Goal: Information Seeking & Learning: Learn about a topic

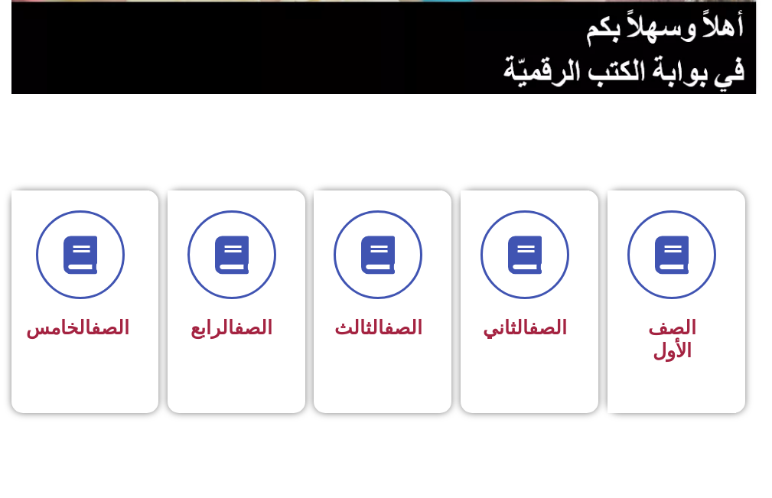
scroll to position [306, 0]
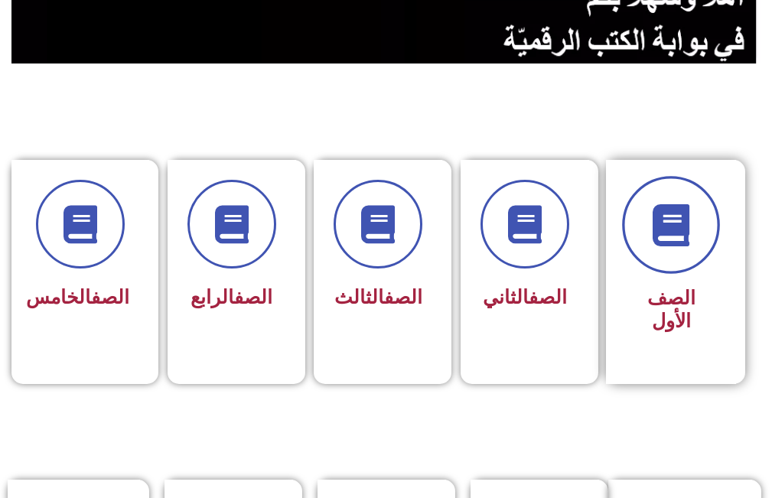
click at [693, 262] on span at bounding box center [671, 226] width 98 height 98
click at [691, 226] on icon at bounding box center [671, 225] width 42 height 42
click at [677, 216] on icon at bounding box center [671, 225] width 42 height 42
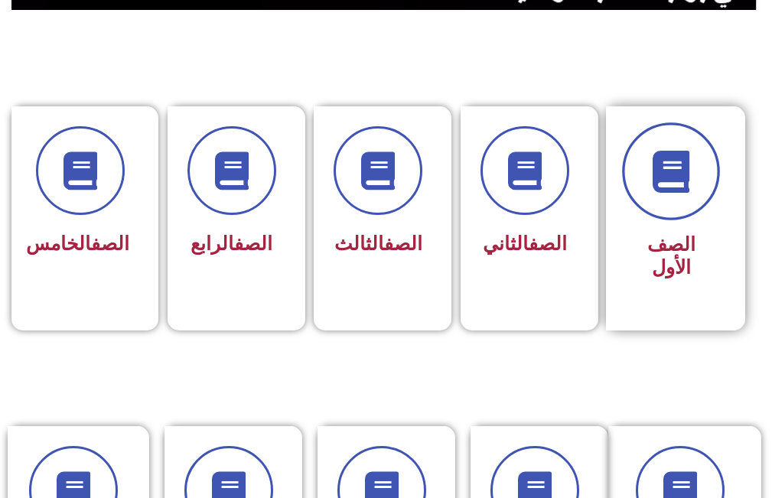
scroll to position [305, 0]
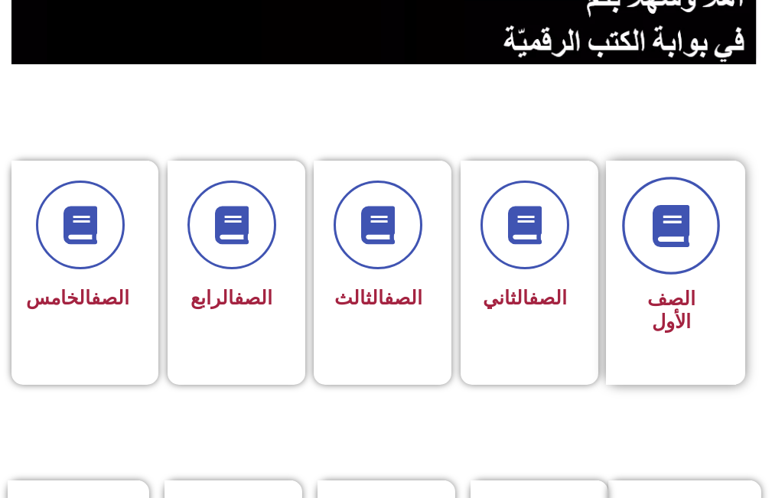
click at [684, 250] on span at bounding box center [671, 226] width 98 height 98
click at [681, 246] on icon at bounding box center [671, 226] width 42 height 42
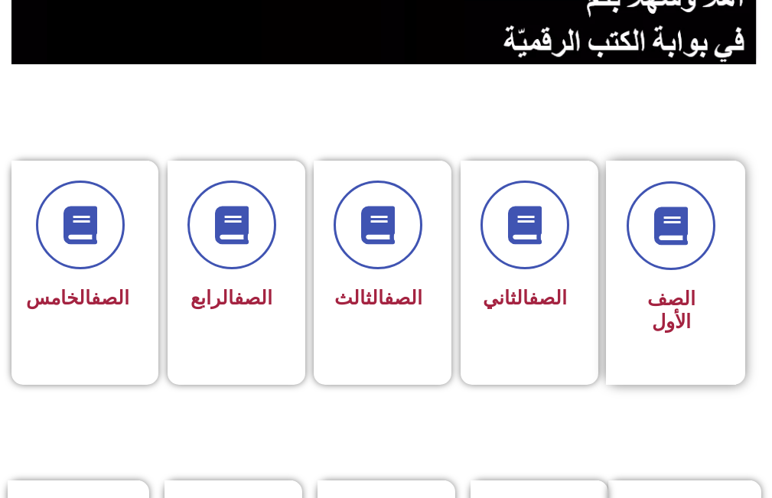
click at [667, 296] on span "الصف الأول" at bounding box center [671, 310] width 48 height 45
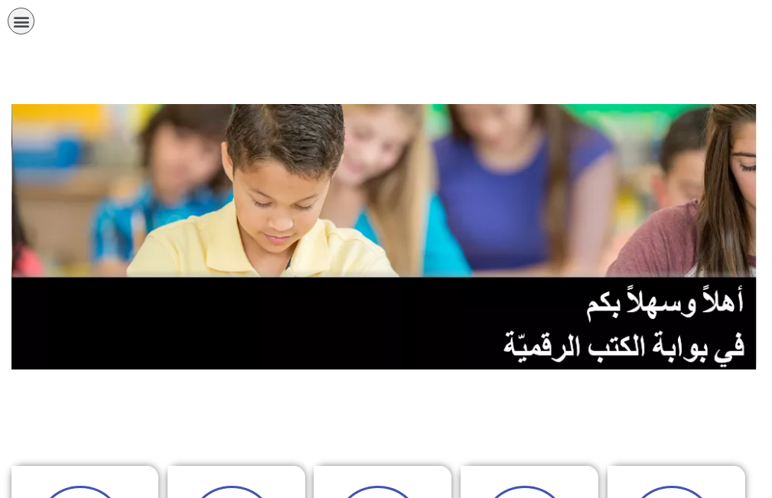
scroll to position [305, 0]
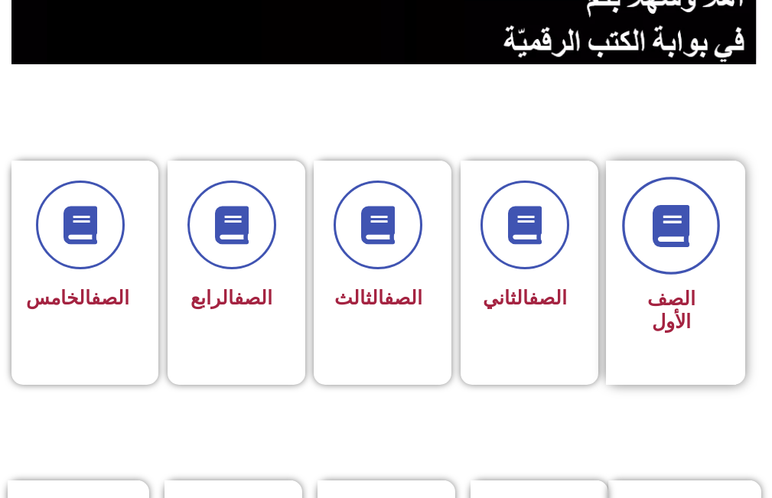
click at [699, 209] on span at bounding box center [671, 226] width 98 height 98
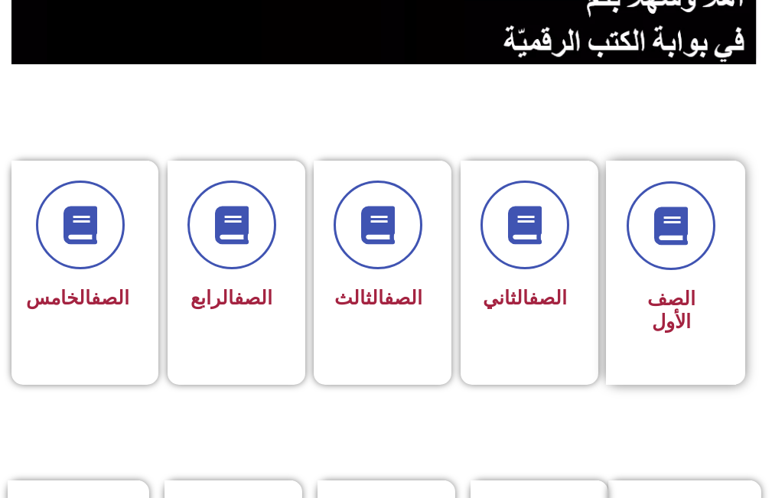
click at [675, 297] on span "الصف الأول" at bounding box center [671, 310] width 48 height 45
click at [695, 304] on span "الصف الأول" at bounding box center [671, 310] width 48 height 45
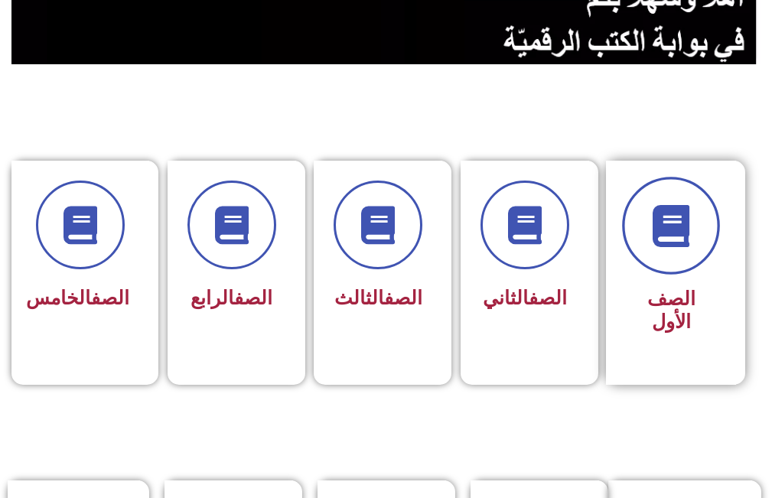
click at [682, 232] on icon at bounding box center [671, 226] width 42 height 42
click at [680, 226] on icon at bounding box center [671, 226] width 42 height 42
click at [679, 225] on icon at bounding box center [671, 226] width 42 height 42
click at [677, 222] on icon at bounding box center [671, 226] width 42 height 42
click at [675, 220] on icon at bounding box center [671, 226] width 42 height 42
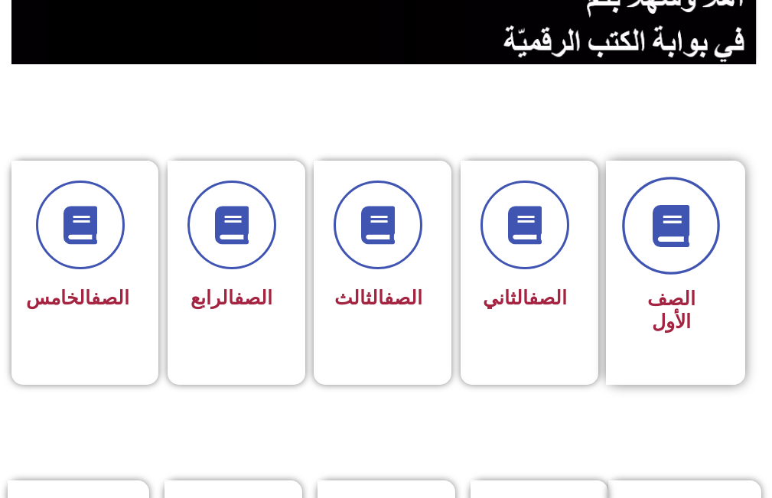
drag, startPoint x: 677, startPoint y: 221, endPoint x: 601, endPoint y: 148, distance: 105.0
click at [674, 219] on icon at bounding box center [671, 226] width 42 height 42
click at [693, 226] on span at bounding box center [671, 226] width 98 height 98
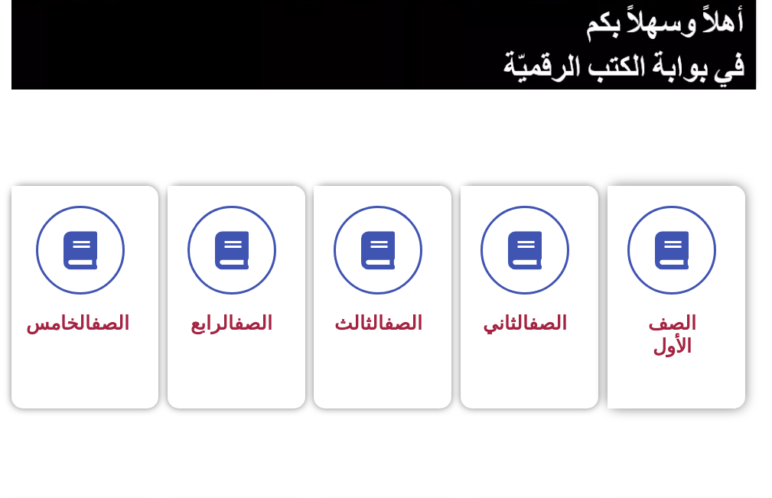
scroll to position [306, 0]
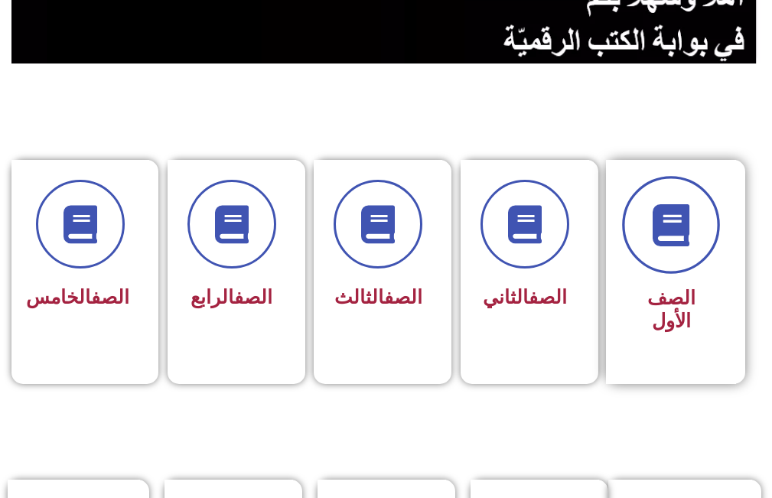
click at [659, 240] on icon at bounding box center [671, 225] width 42 height 42
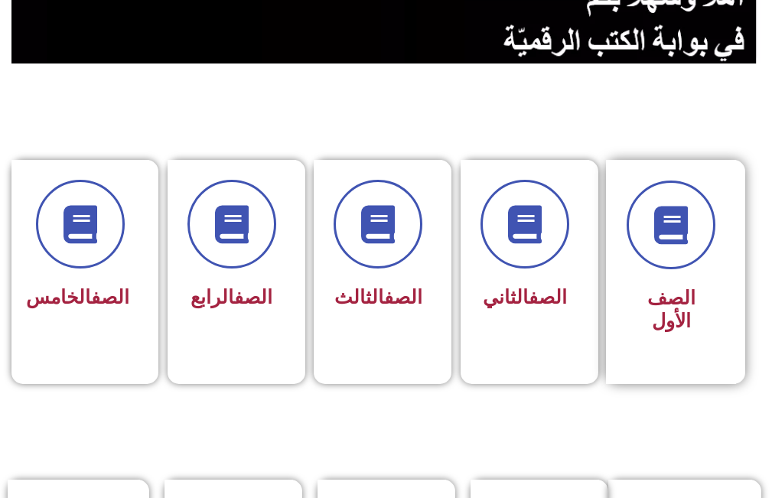
click at [666, 293] on span "الصف الأول" at bounding box center [671, 309] width 48 height 45
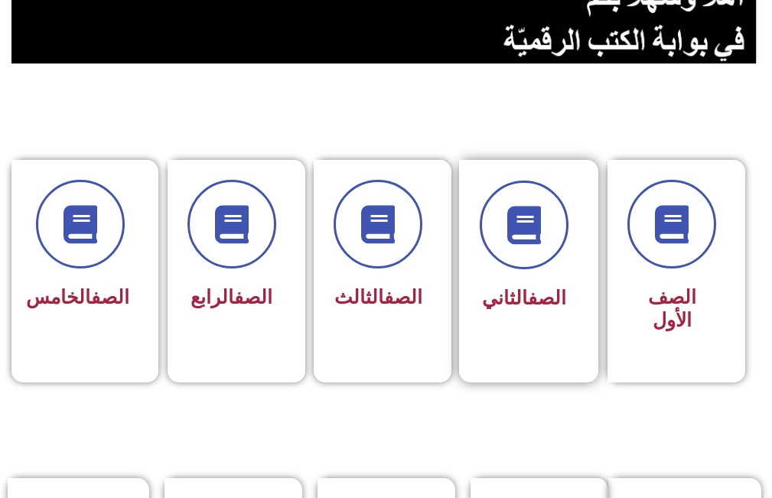
click at [533, 293] on link "الصف" at bounding box center [547, 298] width 38 height 22
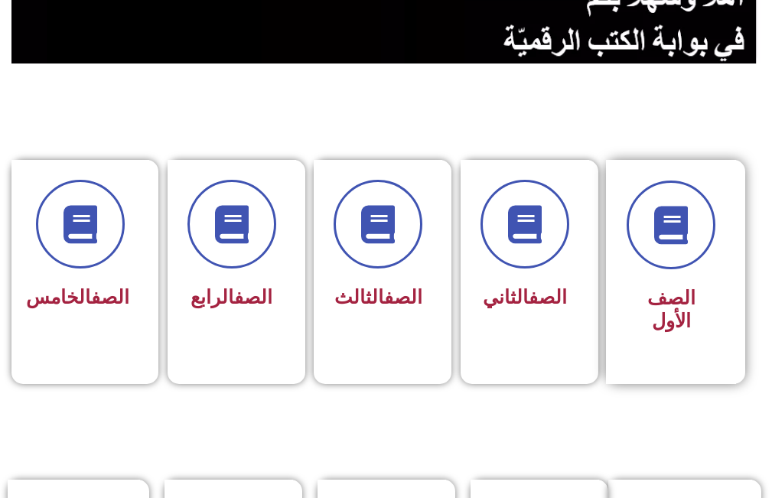
click at [680, 291] on span "الصف الأول" at bounding box center [671, 309] width 48 height 45
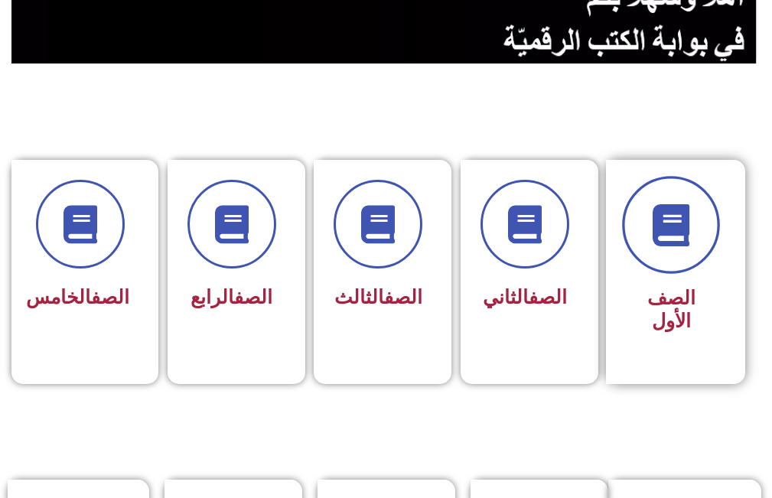
click at [663, 211] on icon at bounding box center [671, 225] width 42 height 42
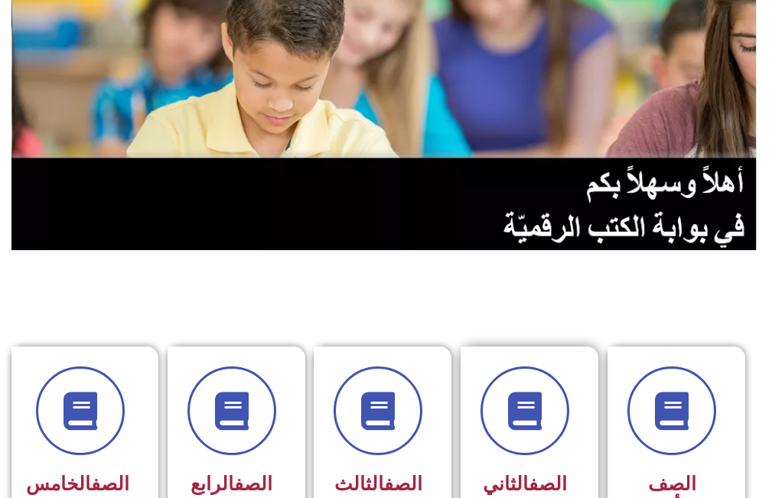
scroll to position [229, 0]
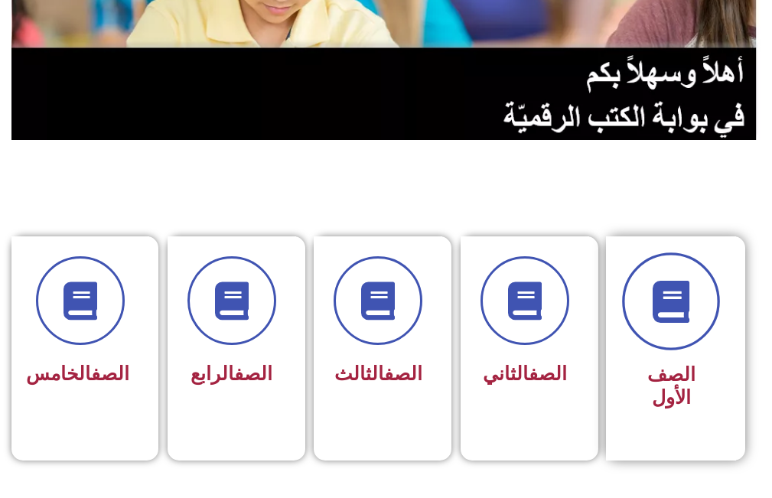
click at [685, 261] on span at bounding box center [671, 302] width 98 height 98
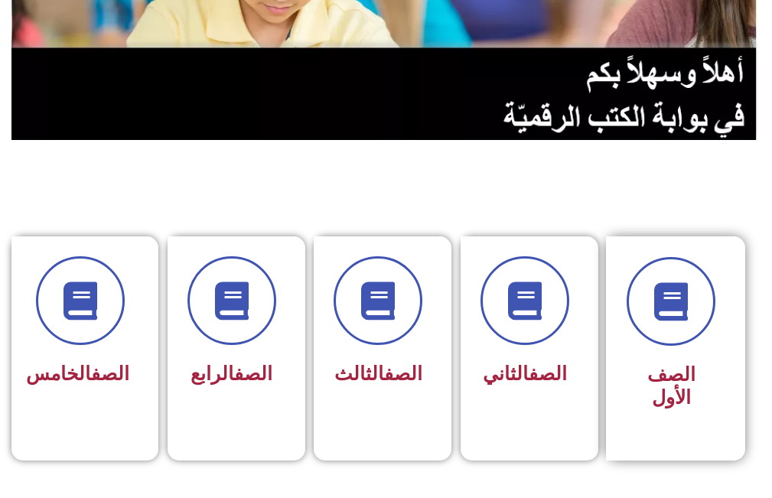
click at [672, 371] on span "الصف الأول" at bounding box center [671, 385] width 48 height 45
click at [672, 370] on span "الصف الأول" at bounding box center [671, 385] width 48 height 45
click at [669, 360] on div "الصف الأول" at bounding box center [671, 387] width 89 height 60
click at [652, 376] on span "الصف الأول" at bounding box center [671, 385] width 48 height 45
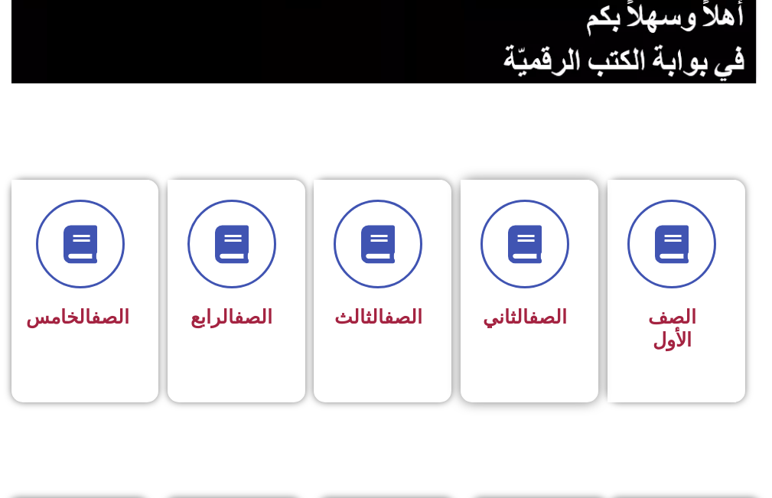
scroll to position [459, 0]
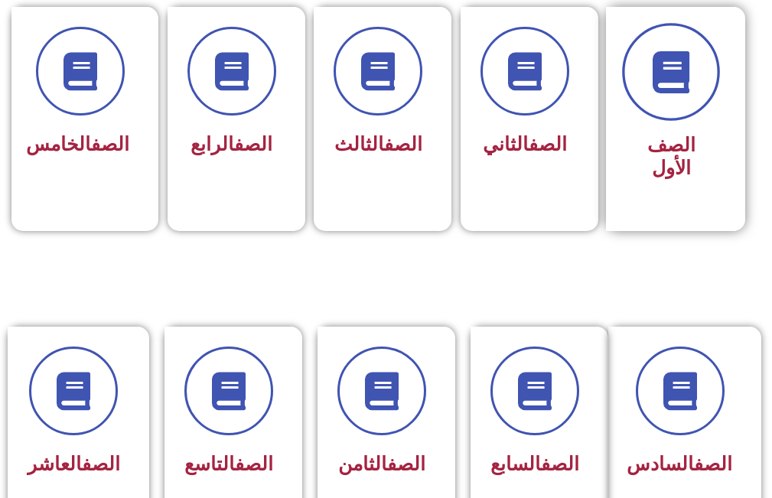
click at [662, 104] on span at bounding box center [671, 73] width 98 height 98
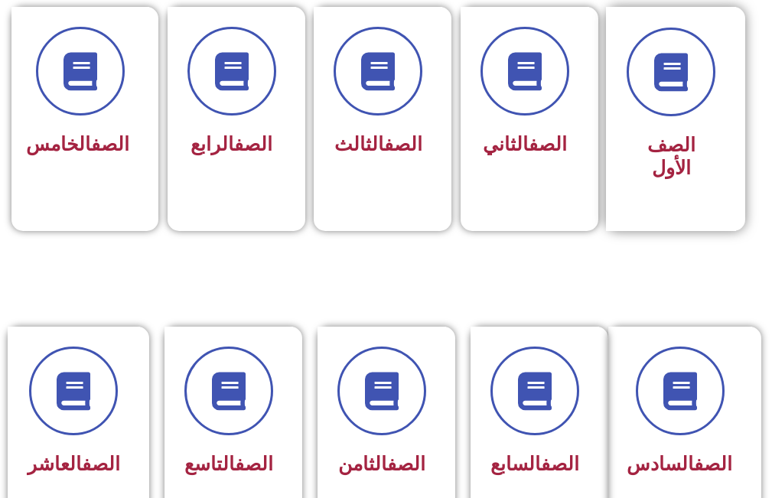
click at [666, 143] on span "الصف الأول" at bounding box center [671, 156] width 48 height 45
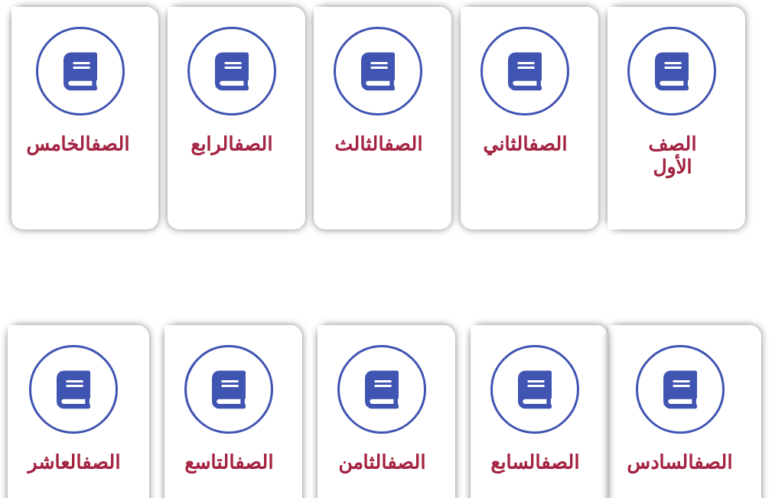
drag, startPoint x: 375, startPoint y: 264, endPoint x: 372, endPoint y: 272, distance: 8.2
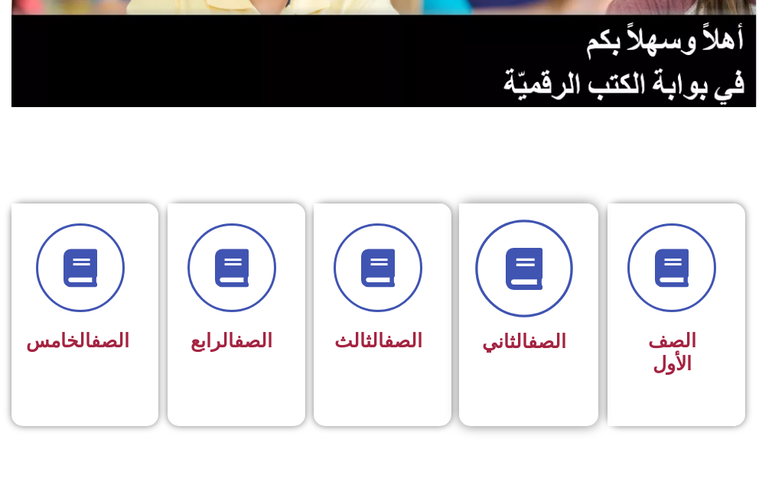
scroll to position [123, 0]
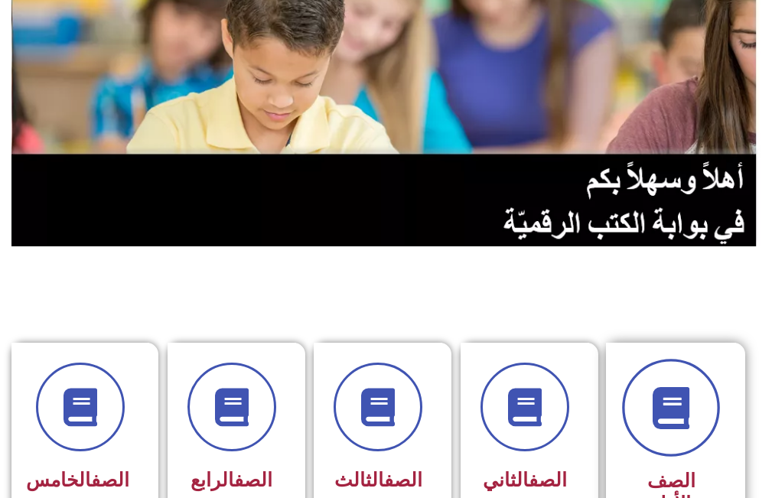
click at [675, 431] on span at bounding box center [671, 409] width 98 height 98
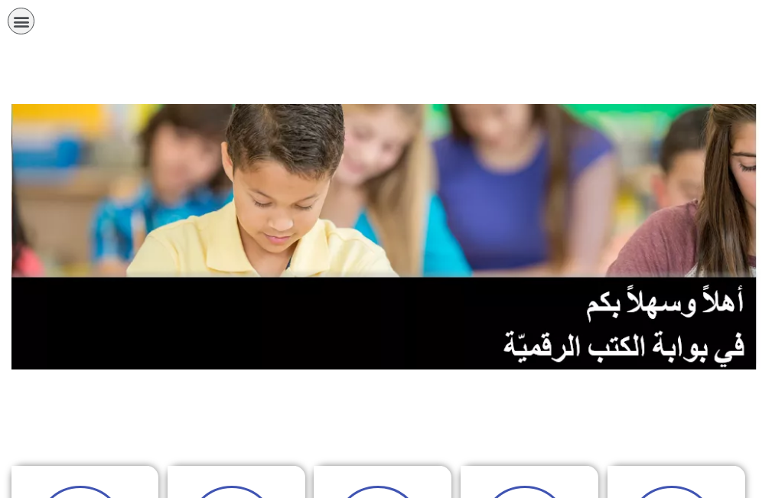
scroll to position [123, 0]
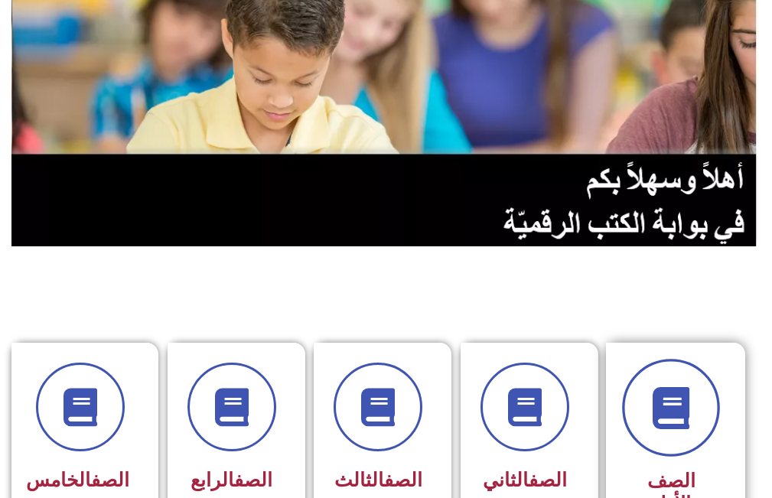
click at [680, 405] on icon at bounding box center [671, 408] width 42 height 42
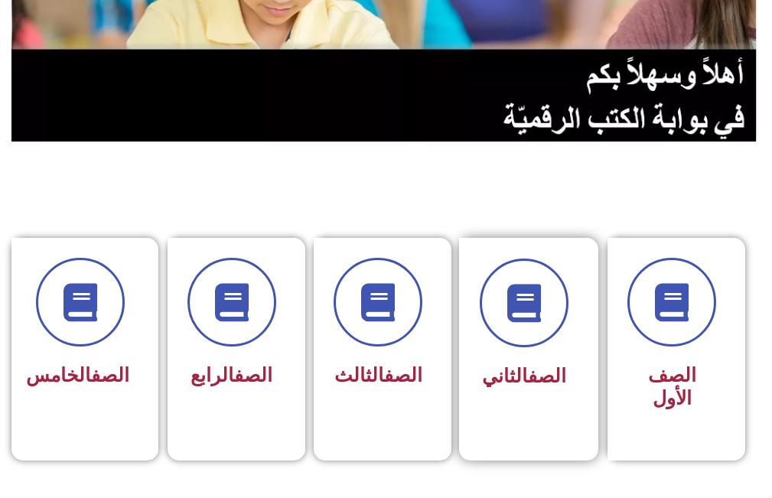
scroll to position [229, 0]
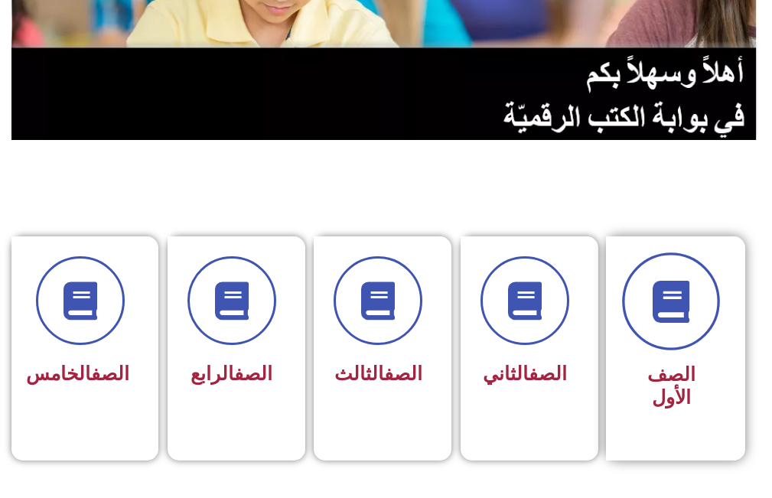
click at [652, 274] on span at bounding box center [671, 302] width 98 height 98
click at [685, 315] on icon at bounding box center [671, 302] width 42 height 42
click at [688, 319] on icon at bounding box center [671, 302] width 42 height 42
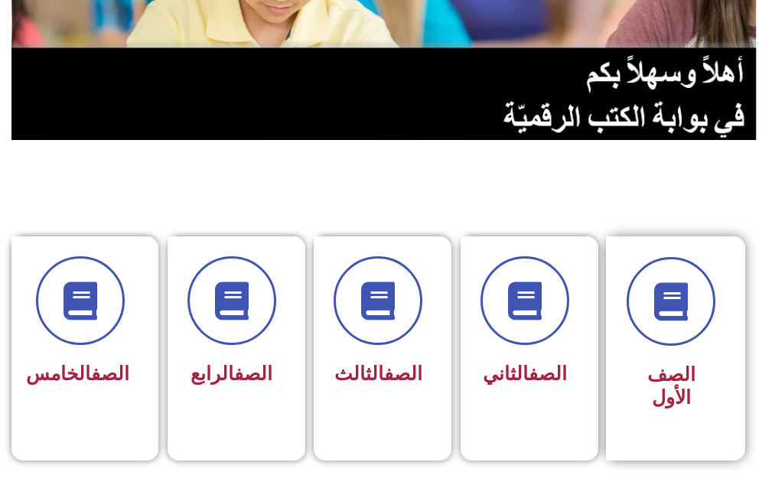
drag, startPoint x: 664, startPoint y: 377, endPoint x: 666, endPoint y: 363, distance: 14.0
click at [665, 376] on span "الصف الأول" at bounding box center [671, 385] width 48 height 45
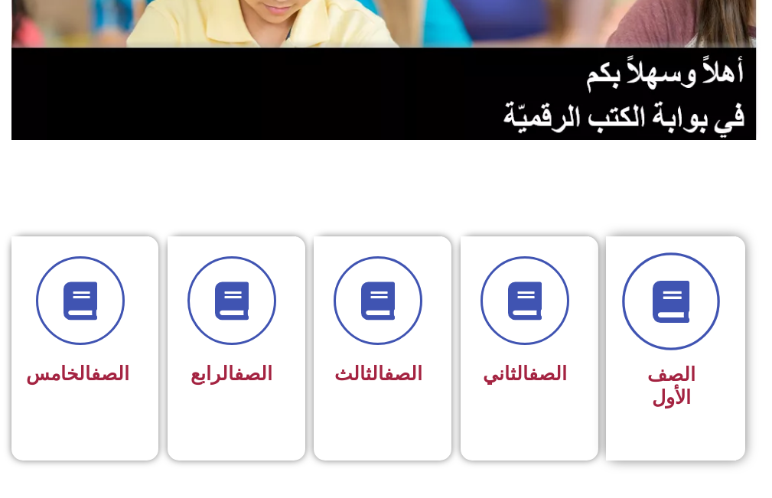
click at [668, 310] on icon at bounding box center [671, 302] width 42 height 42
click at [677, 315] on icon at bounding box center [671, 302] width 42 height 42
click at [669, 314] on icon at bounding box center [671, 302] width 42 height 42
click at [664, 308] on icon at bounding box center [671, 302] width 42 height 42
click at [657, 304] on icon at bounding box center [671, 302] width 42 height 42
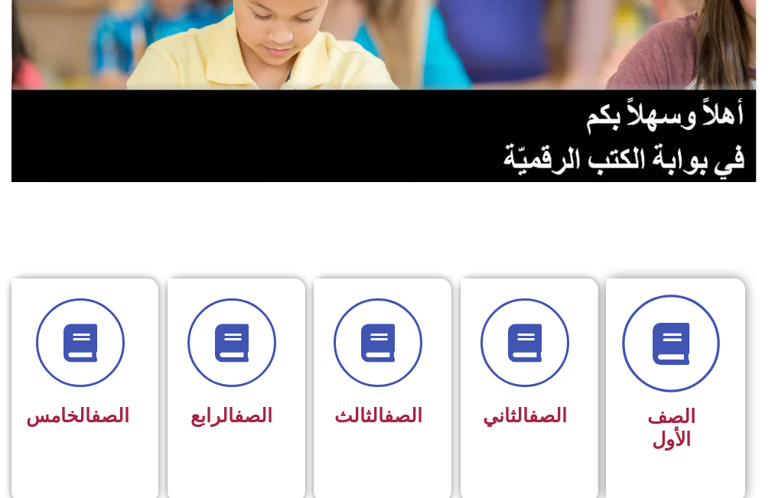
scroll to position [256, 0]
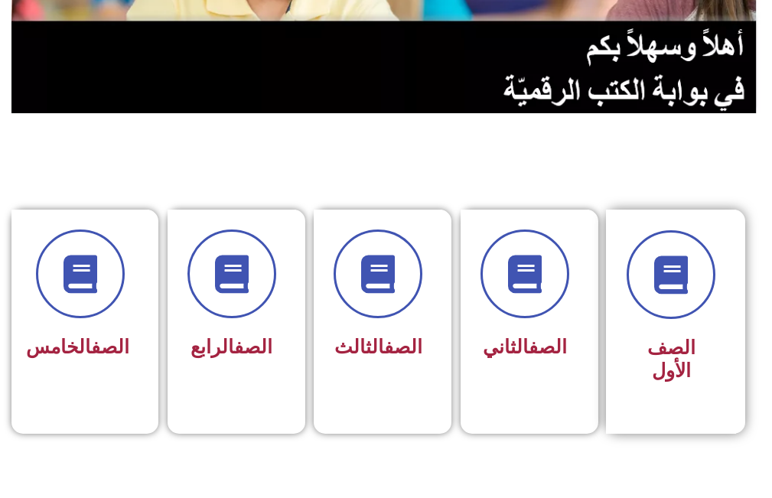
click at [666, 320] on div "الصف الأول" at bounding box center [671, 310] width 89 height 160
click at [663, 347] on span "الصف الأول" at bounding box center [671, 359] width 48 height 45
click at [662, 347] on span "الصف الأول" at bounding box center [671, 359] width 48 height 45
click at [662, 348] on span "الصف الأول" at bounding box center [671, 359] width 48 height 45
click at [663, 347] on span "الصف الأول" at bounding box center [671, 359] width 48 height 45
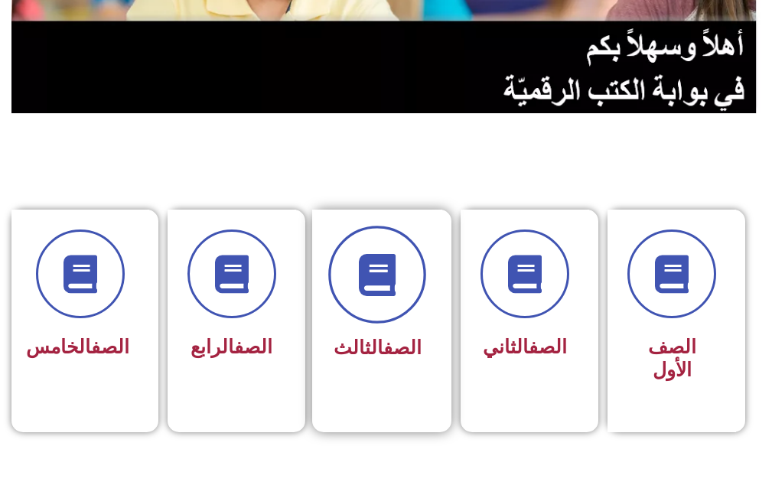
click at [366, 254] on icon at bounding box center [377, 275] width 42 height 42
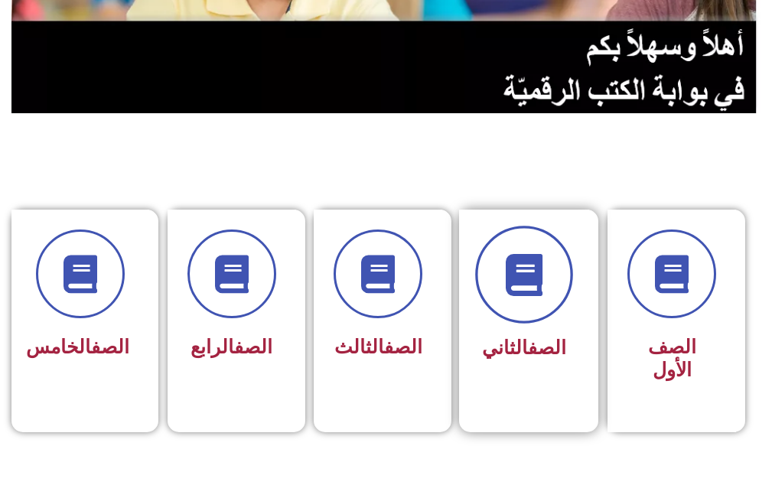
click at [514, 269] on icon at bounding box center [524, 275] width 42 height 42
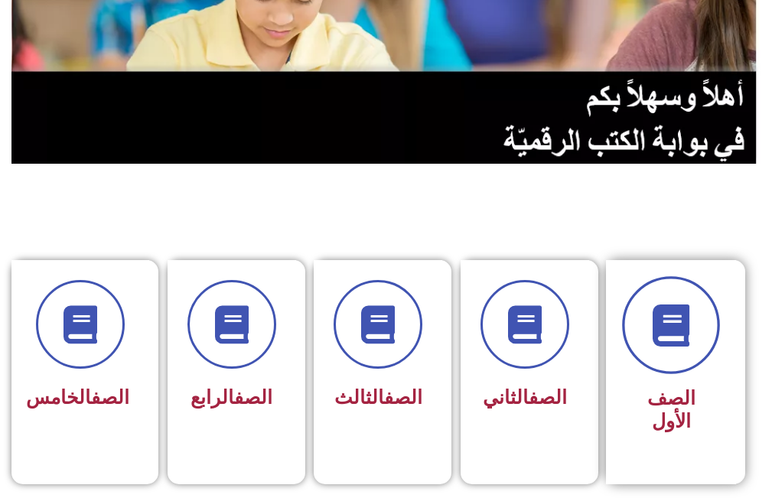
scroll to position [213, 0]
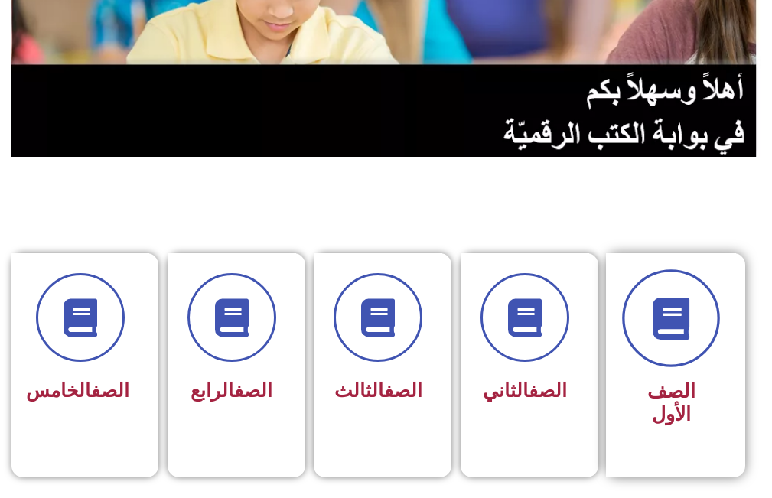
click at [675, 356] on span at bounding box center [671, 319] width 98 height 98
click at [679, 326] on icon at bounding box center [671, 319] width 42 height 42
click at [678, 326] on icon at bounding box center [671, 319] width 42 height 42
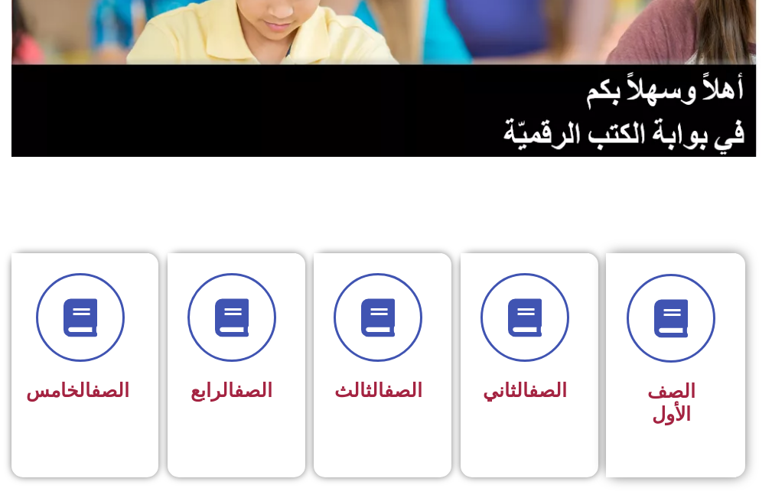
click at [671, 389] on span "الصف الأول" at bounding box center [671, 402] width 48 height 45
click at [670, 388] on span "الصف الأول" at bounding box center [671, 402] width 48 height 45
click at [670, 386] on span "الصف الأول" at bounding box center [671, 402] width 48 height 45
click at [670, 377] on div "الصف الأول" at bounding box center [671, 404] width 89 height 60
click at [669, 376] on div "الصف الأول" at bounding box center [671, 404] width 89 height 60
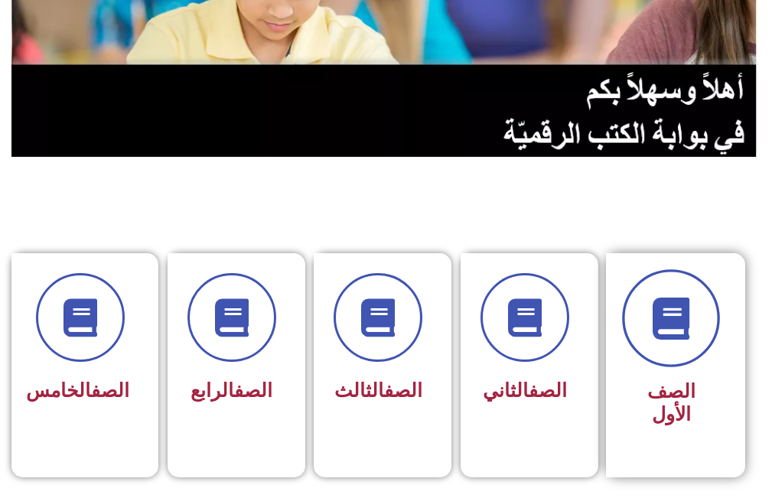
click at [685, 322] on icon at bounding box center [671, 319] width 42 height 42
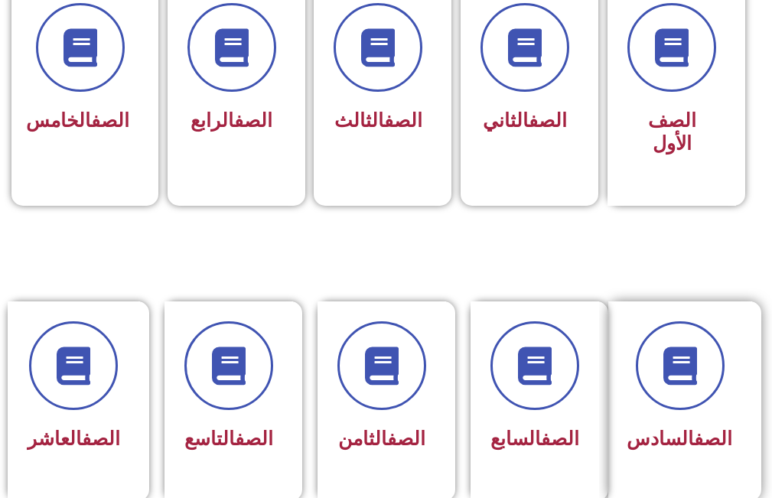
scroll to position [595, 0]
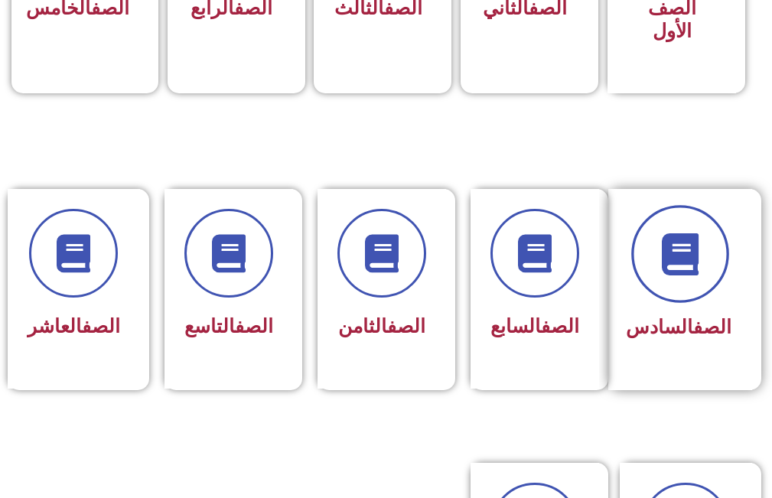
click at [708, 270] on span at bounding box center [680, 255] width 98 height 98
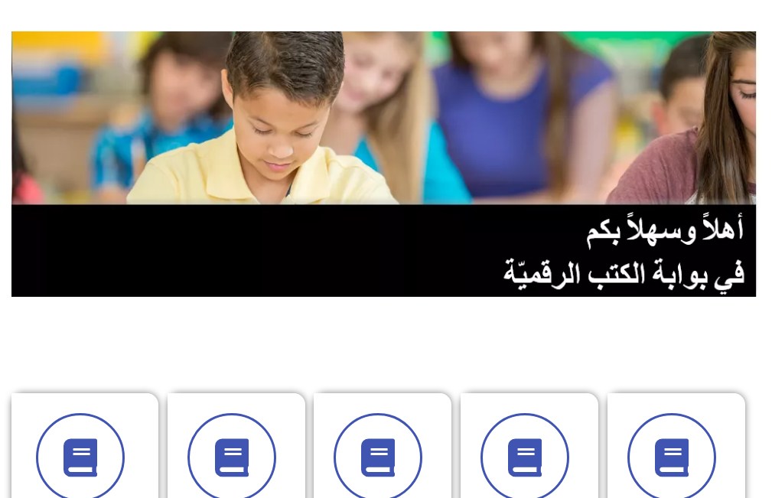
scroll to position [0, 0]
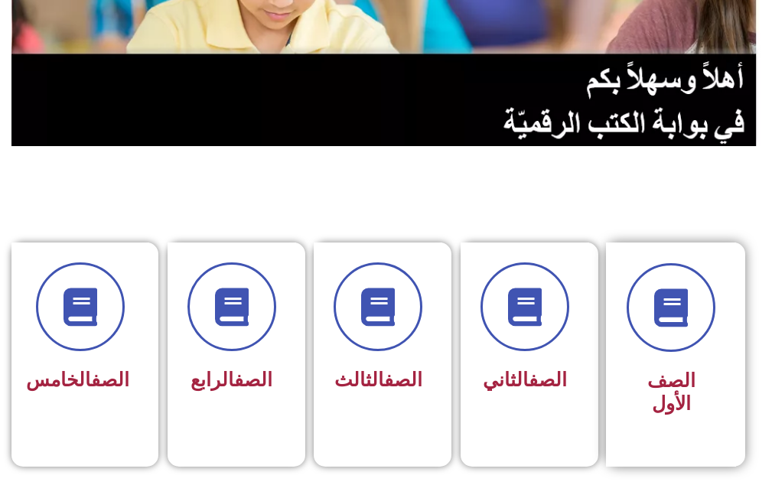
scroll to position [229, 0]
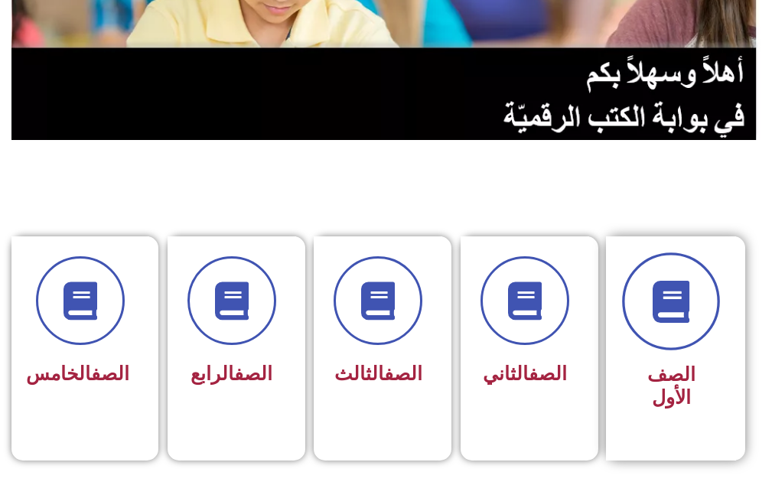
click at [682, 300] on icon at bounding box center [671, 302] width 42 height 42
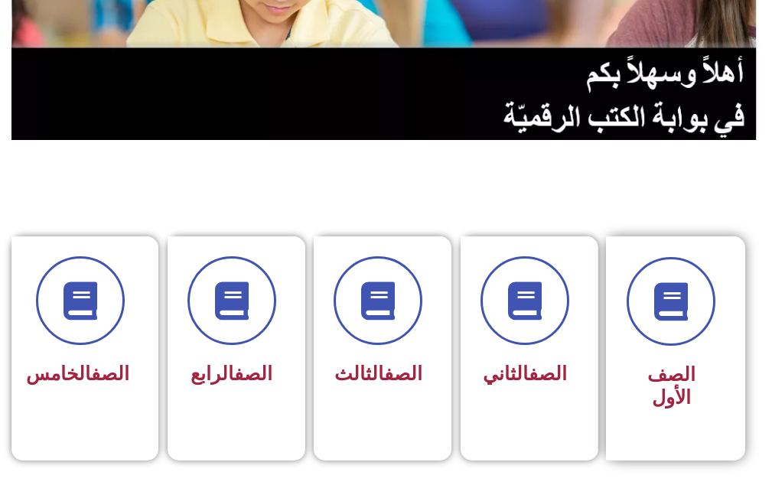
click at [670, 357] on div "الصف الأول" at bounding box center [671, 337] width 89 height 160
click at [687, 372] on span "الصف الأول" at bounding box center [671, 385] width 48 height 45
click at [687, 371] on span "الصف الأول" at bounding box center [671, 385] width 48 height 45
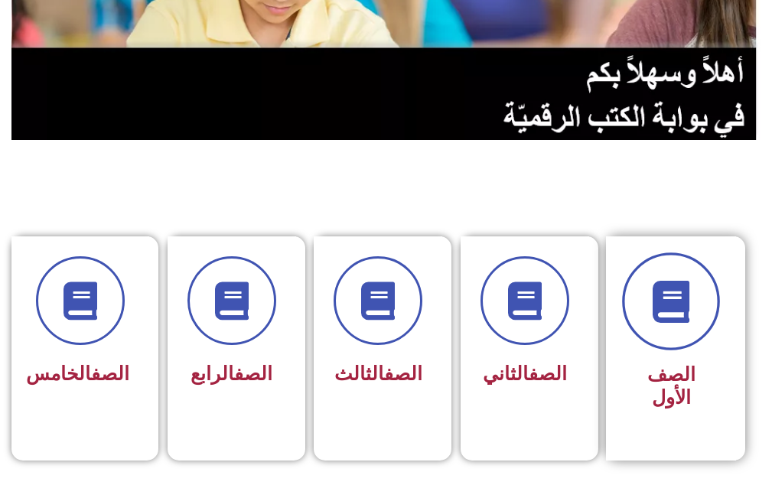
click at [670, 314] on icon at bounding box center [671, 302] width 42 height 42
click at [669, 313] on icon at bounding box center [671, 302] width 42 height 42
click at [668, 312] on icon at bounding box center [671, 302] width 42 height 42
click at [667, 312] on icon at bounding box center [671, 302] width 42 height 42
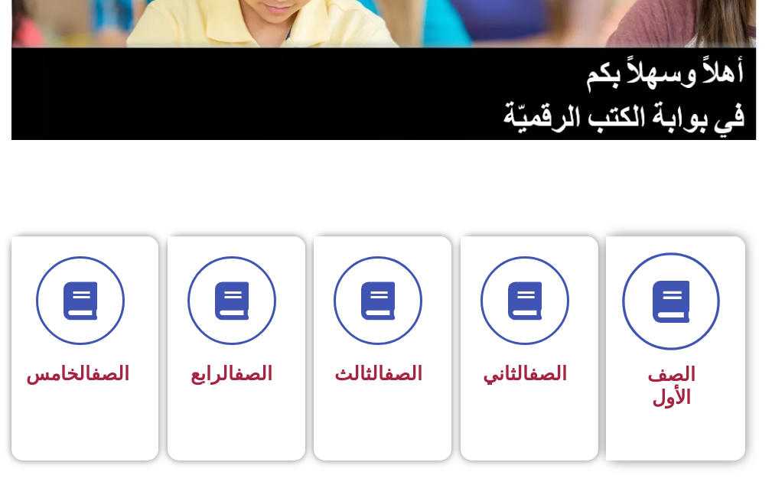
click at [666, 313] on icon at bounding box center [671, 302] width 42 height 42
click at [665, 313] on icon at bounding box center [671, 302] width 42 height 42
click at [661, 314] on icon at bounding box center [671, 302] width 42 height 42
click at [657, 314] on icon at bounding box center [671, 302] width 42 height 42
click at [653, 312] on icon at bounding box center [671, 302] width 42 height 42
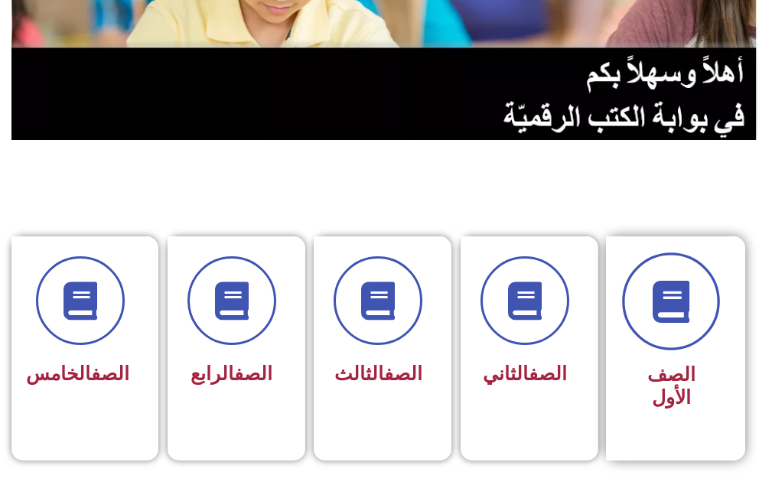
click at [650, 308] on icon at bounding box center [671, 302] width 42 height 42
click at [650, 303] on icon at bounding box center [671, 302] width 42 height 42
click at [649, 302] on span at bounding box center [671, 302] width 98 height 98
click at [656, 301] on icon at bounding box center [671, 302] width 42 height 42
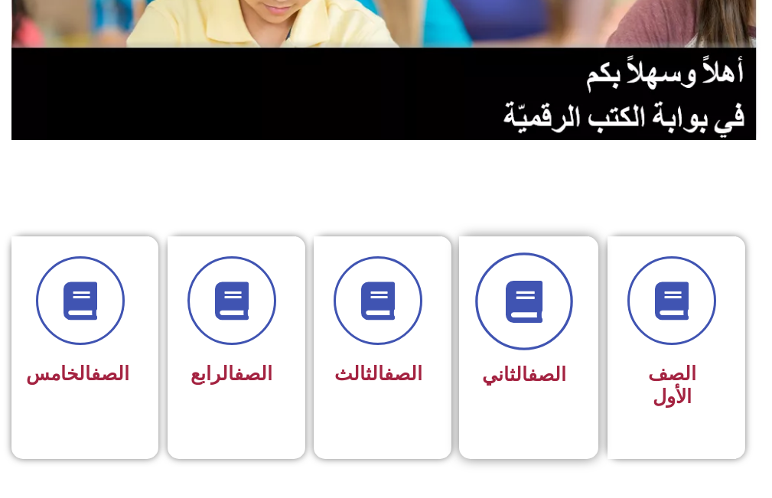
click at [537, 305] on icon at bounding box center [524, 302] width 42 height 42
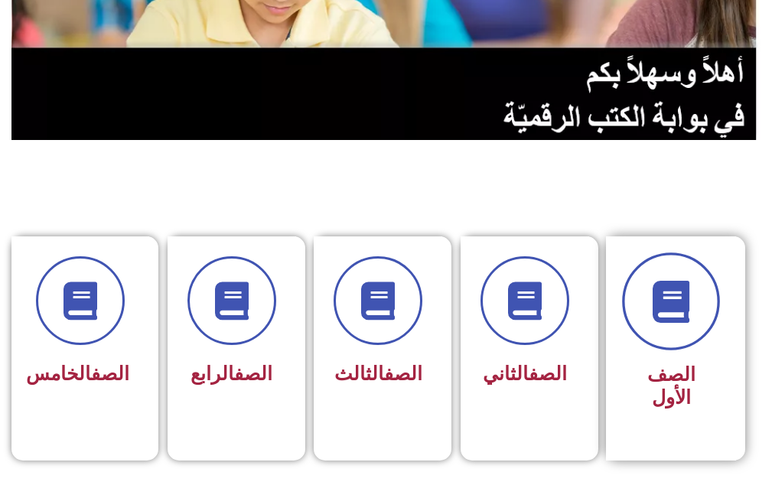
click at [700, 312] on span at bounding box center [671, 302] width 98 height 98
click at [695, 313] on span at bounding box center [671, 302] width 98 height 98
drag, startPoint x: 693, startPoint y: 315, endPoint x: 684, endPoint y: 308, distance: 11.5
click at [692, 314] on icon at bounding box center [671, 302] width 42 height 42
drag, startPoint x: 686, startPoint y: 315, endPoint x: 679, endPoint y: 313, distance: 8.0
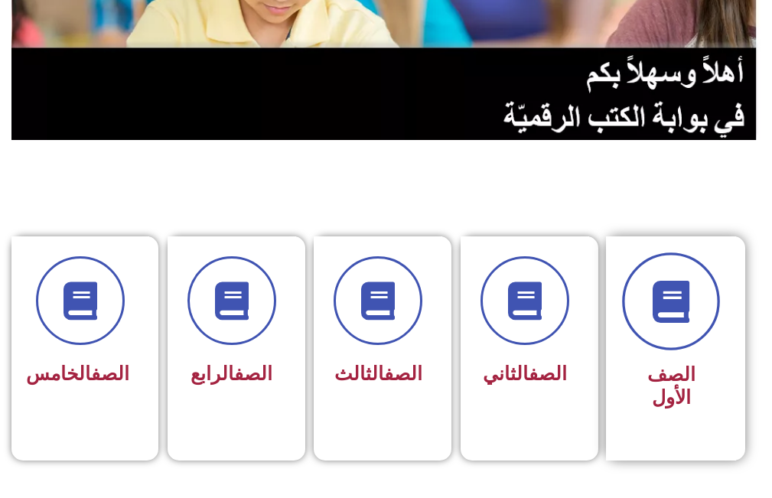
click at [685, 314] on icon at bounding box center [671, 302] width 42 height 42
click at [679, 317] on icon at bounding box center [671, 302] width 42 height 42
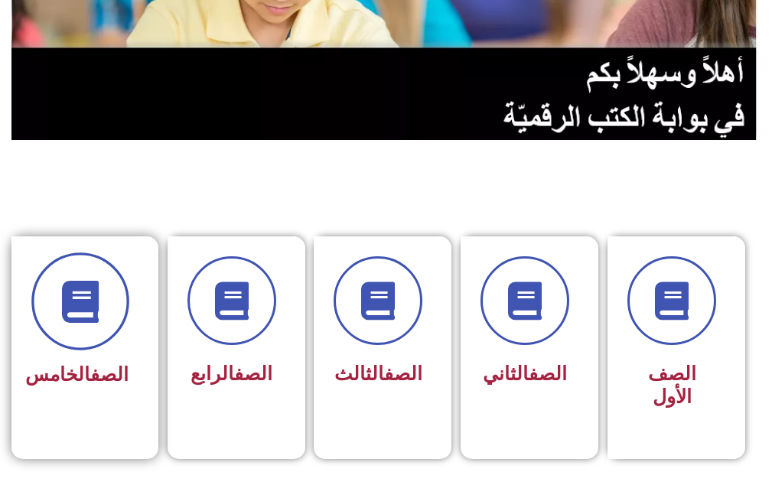
click at [118, 311] on span at bounding box center [80, 302] width 98 height 98
click at [129, 302] on span at bounding box center [80, 302] width 98 height 98
click at [129, 297] on span at bounding box center [80, 302] width 98 height 98
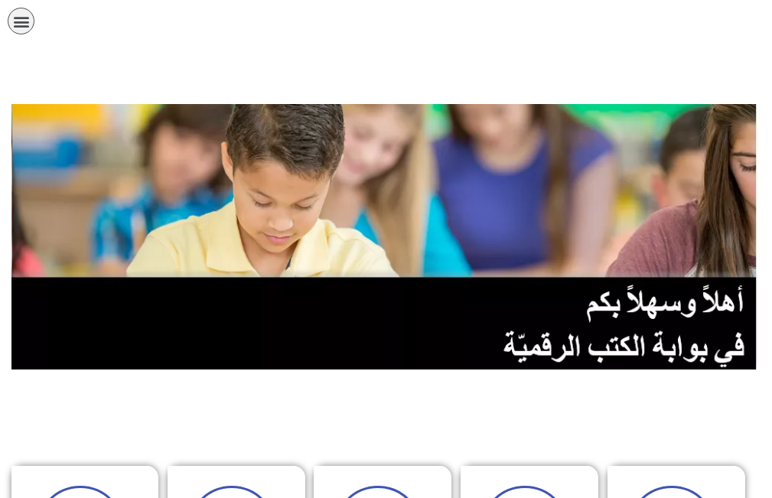
scroll to position [229, 0]
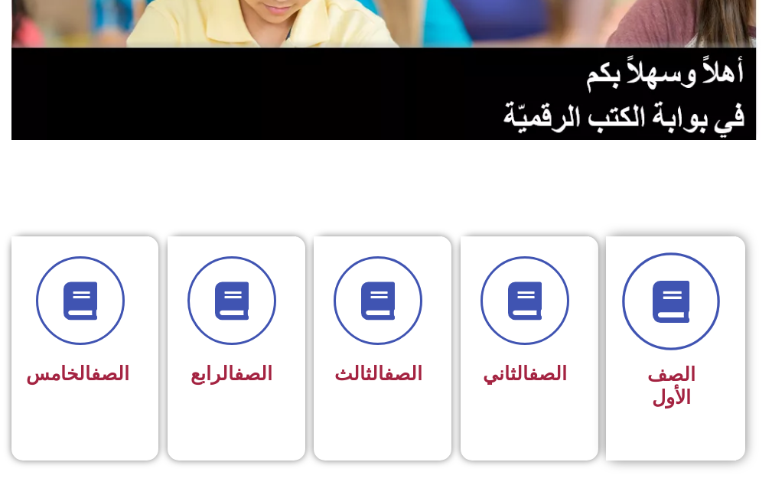
click at [663, 335] on span at bounding box center [671, 302] width 98 height 98
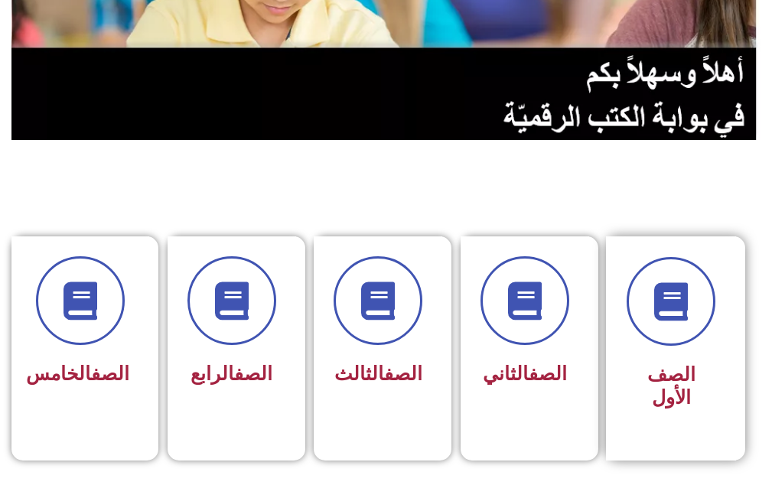
click at [688, 373] on span "الصف الأول" at bounding box center [671, 385] width 48 height 45
click at [692, 370] on span "الصف الأول" at bounding box center [671, 385] width 48 height 45
click at [692, 369] on span "الصف الأول" at bounding box center [671, 385] width 48 height 45
click at [693, 368] on span "الصف الأول" at bounding box center [671, 385] width 48 height 45
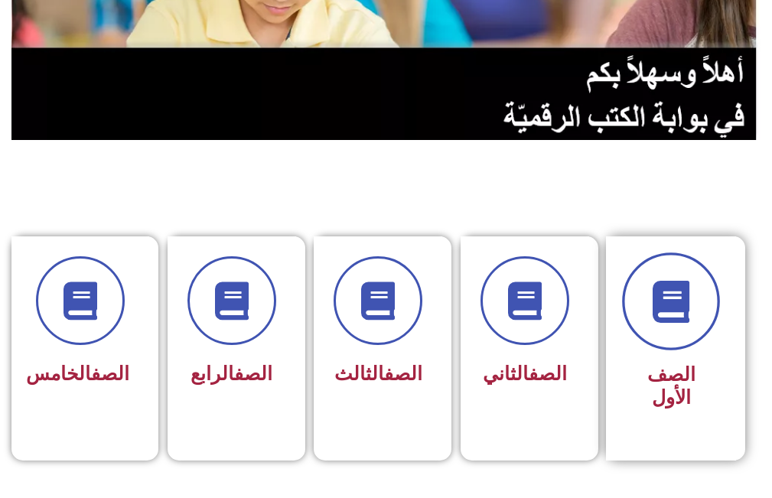
click at [696, 297] on span at bounding box center [671, 302] width 98 height 98
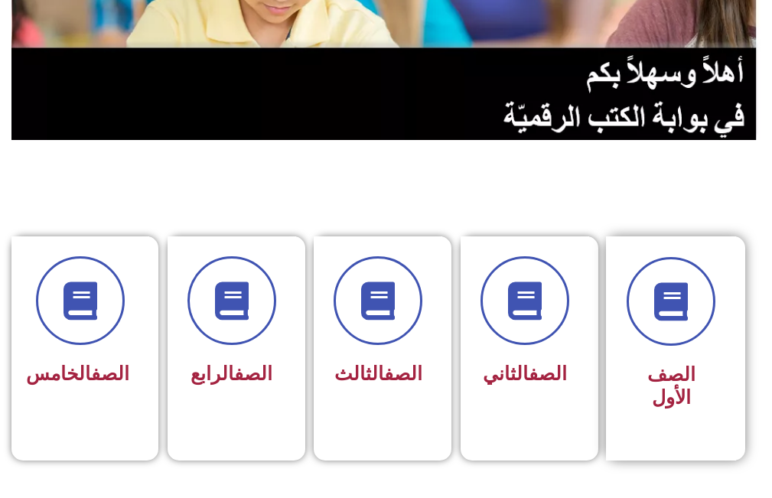
click at [677, 370] on span "الصف الأول" at bounding box center [671, 385] width 48 height 45
click at [677, 368] on span "الصف الأول" at bounding box center [671, 385] width 48 height 45
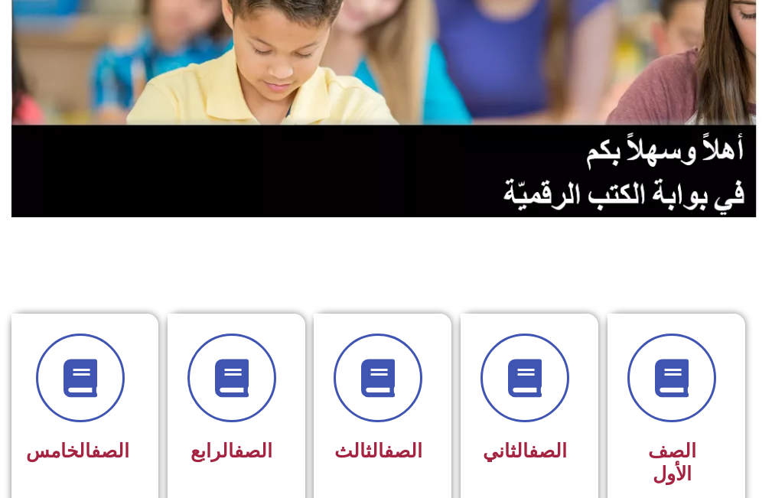
scroll to position [153, 0]
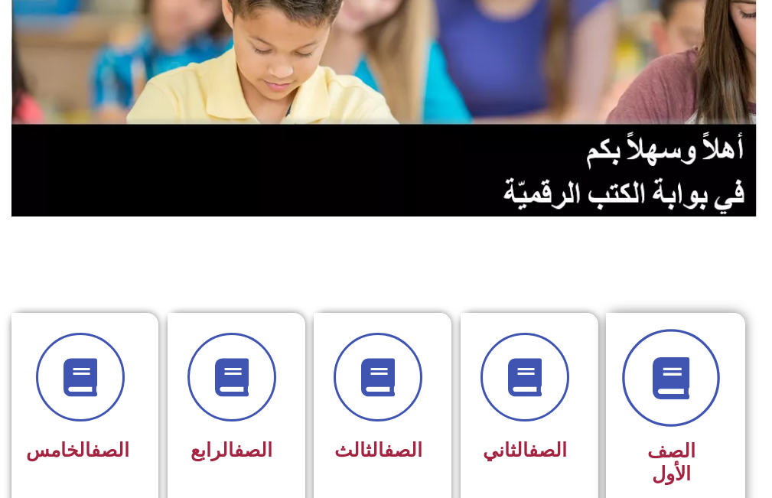
click at [634, 378] on span at bounding box center [671, 379] width 98 height 98
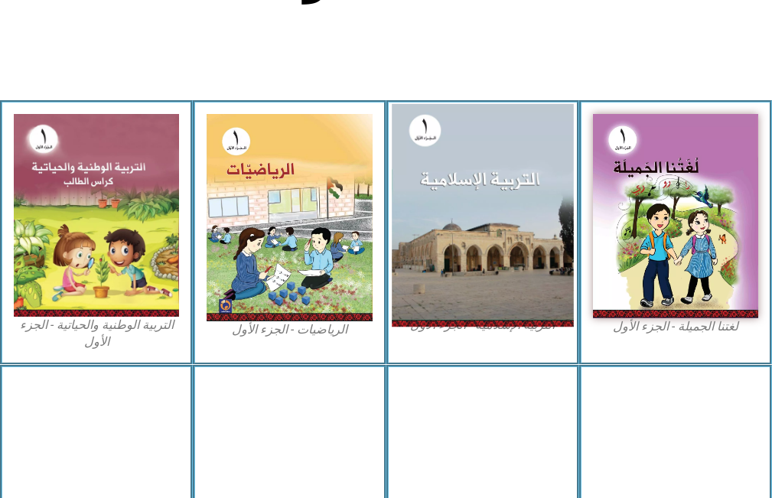
scroll to position [535, 0]
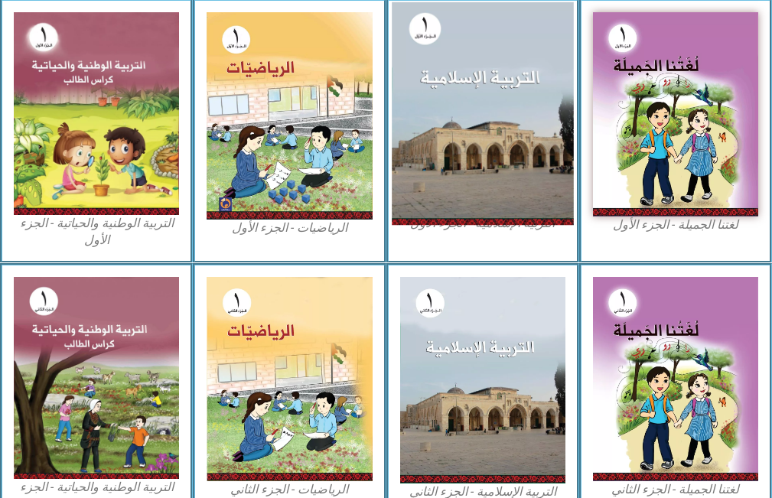
click at [492, 123] on img at bounding box center [483, 113] width 182 height 223
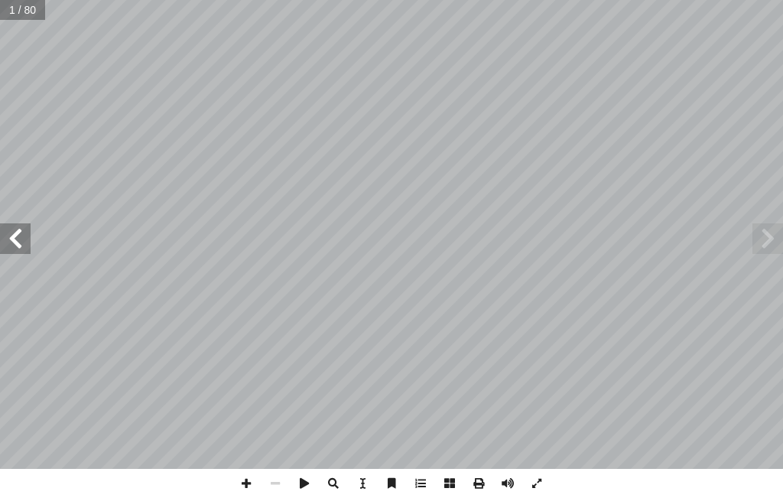
click at [18, 233] on span at bounding box center [15, 238] width 31 height 31
click at [18, 240] on span at bounding box center [15, 238] width 31 height 31
click at [18, 238] on span at bounding box center [15, 238] width 31 height 31
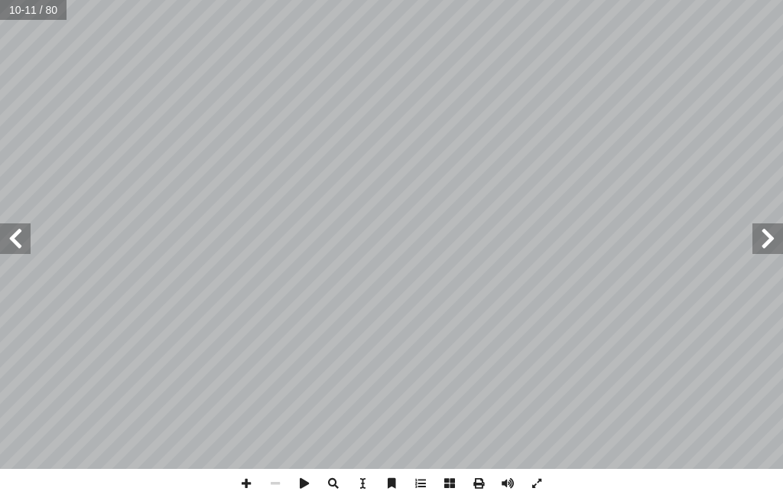
click at [18, 238] on span at bounding box center [15, 238] width 31 height 31
click at [246, 477] on span at bounding box center [246, 483] width 29 height 29
click at [601, 0] on html "الصفحة الرئيسية الصف الأول الصف الثاني الصف الثالث الصف الرابع الصف الخامس الصف…" at bounding box center [391, 51] width 783 height 103
click at [26, 238] on span at bounding box center [15, 238] width 31 height 31
click at [11, 240] on span at bounding box center [15, 238] width 31 height 31
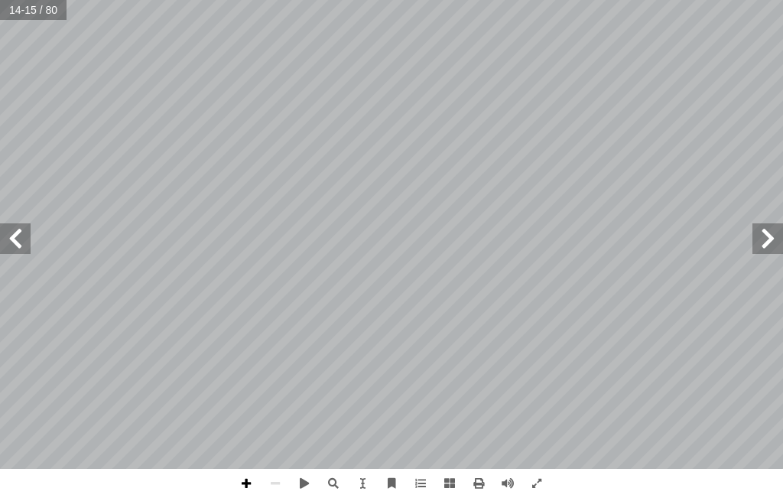
click at [245, 481] on span at bounding box center [246, 483] width 29 height 29
click at [242, 487] on span at bounding box center [246, 483] width 29 height 29
